Goal: Information Seeking & Learning: Learn about a topic

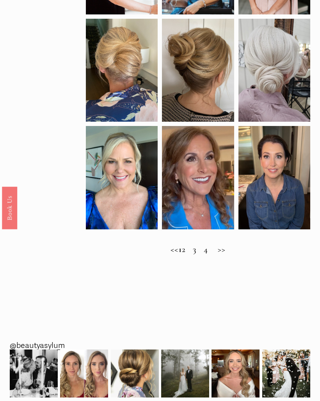
scroll to position [316, 0]
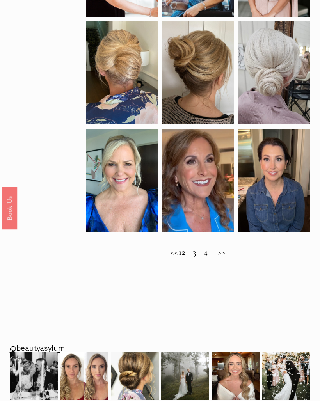
click at [231, 257] on h2 "<< 1 2 3 4 >>" at bounding box center [198, 252] width 224 height 10
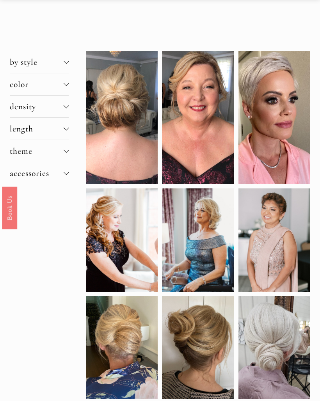
scroll to position [42, 0]
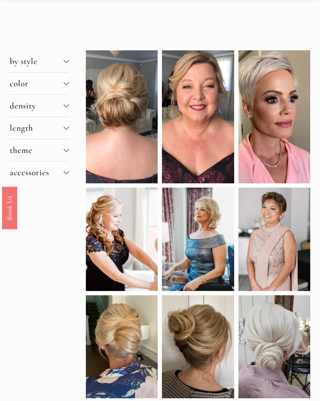
click at [66, 66] on button "by style" at bounding box center [39, 62] width 59 height 22
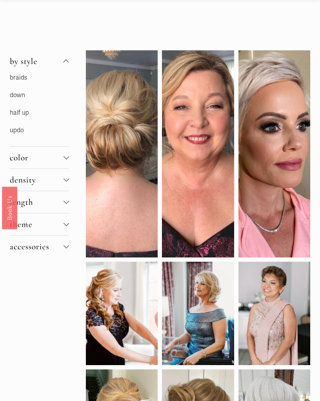
scroll to position [43, 0]
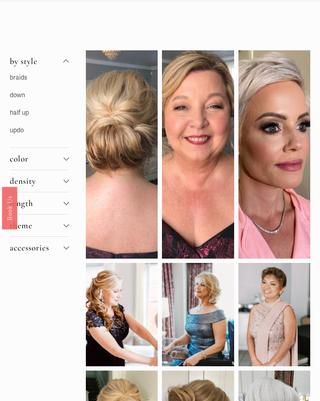
click at [24, 96] on link "down" at bounding box center [17, 95] width 15 height 8
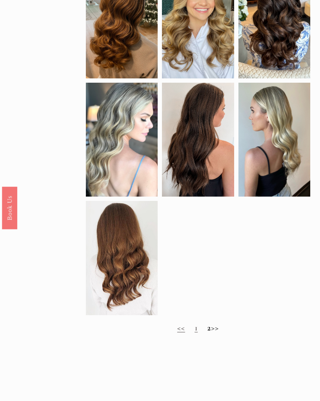
scroll to position [394, 0]
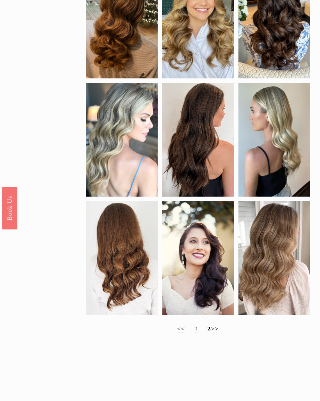
click at [222, 333] on h2 "<< 1 2 >>" at bounding box center [198, 328] width 224 height 10
click at [222, 332] on h2 "<< 1 2 >>" at bounding box center [198, 328] width 224 height 10
click at [222, 333] on h2 "<< 1 2 >>" at bounding box center [198, 328] width 224 height 10
click at [195, 333] on link "1" at bounding box center [196, 328] width 3 height 10
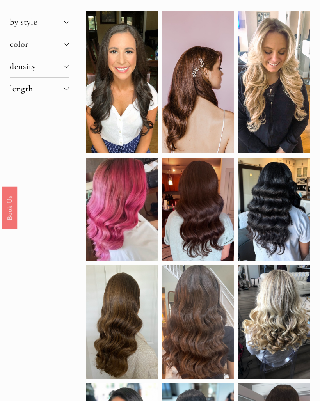
click at [67, 90] on div at bounding box center [65, 87] width 5 height 5
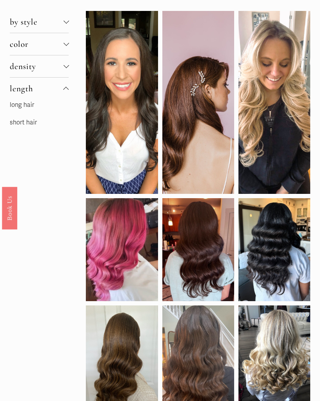
click at [31, 125] on link "short hair" at bounding box center [23, 123] width 27 height 8
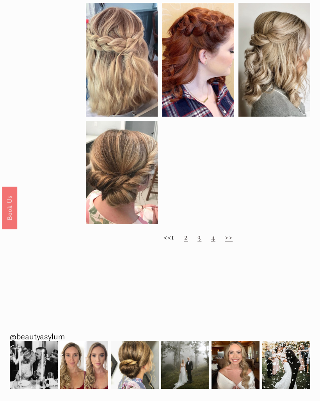
scroll to position [474, 0]
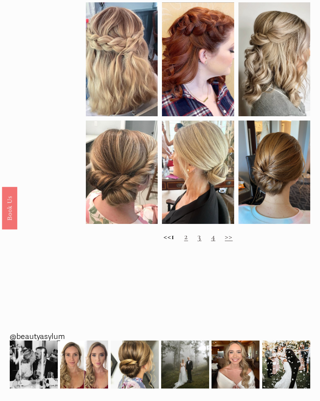
click at [232, 241] on link ">>" at bounding box center [229, 236] width 8 height 10
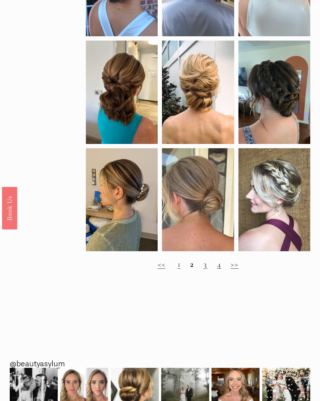
scroll to position [414, 0]
click at [238, 269] on link ">>" at bounding box center [234, 264] width 8 height 10
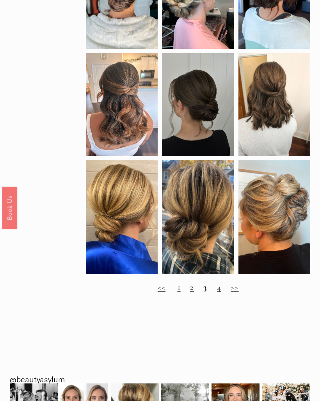
scroll to position [393, 0]
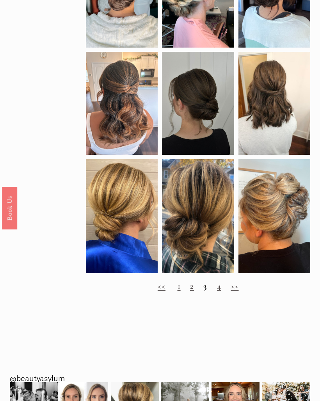
click at [236, 291] on link ">>" at bounding box center [234, 286] width 8 height 10
